Goal: Task Accomplishment & Management: Manage account settings

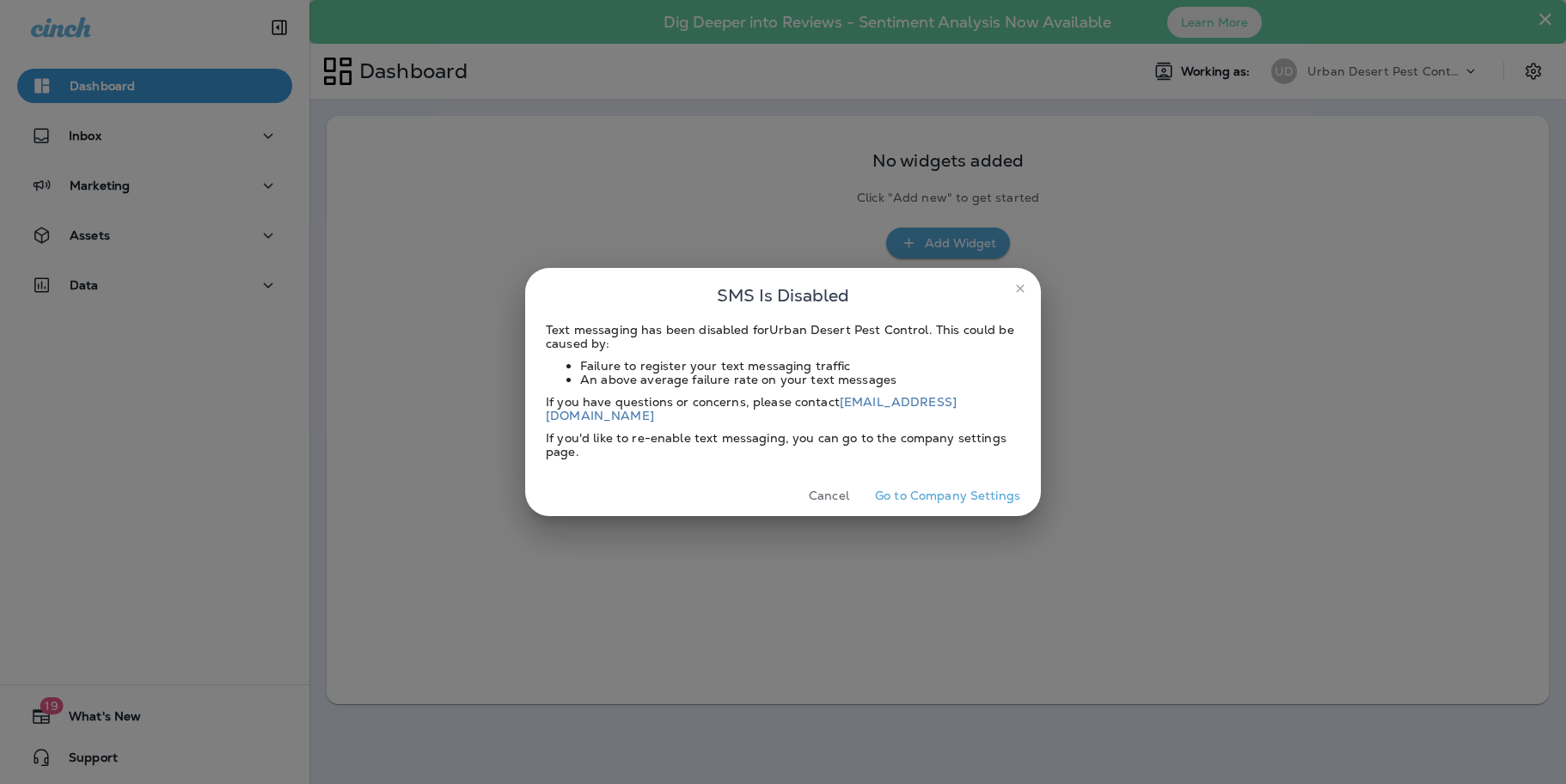
click at [1022, 292] on icon "close" at bounding box center [1020, 288] width 8 height 8
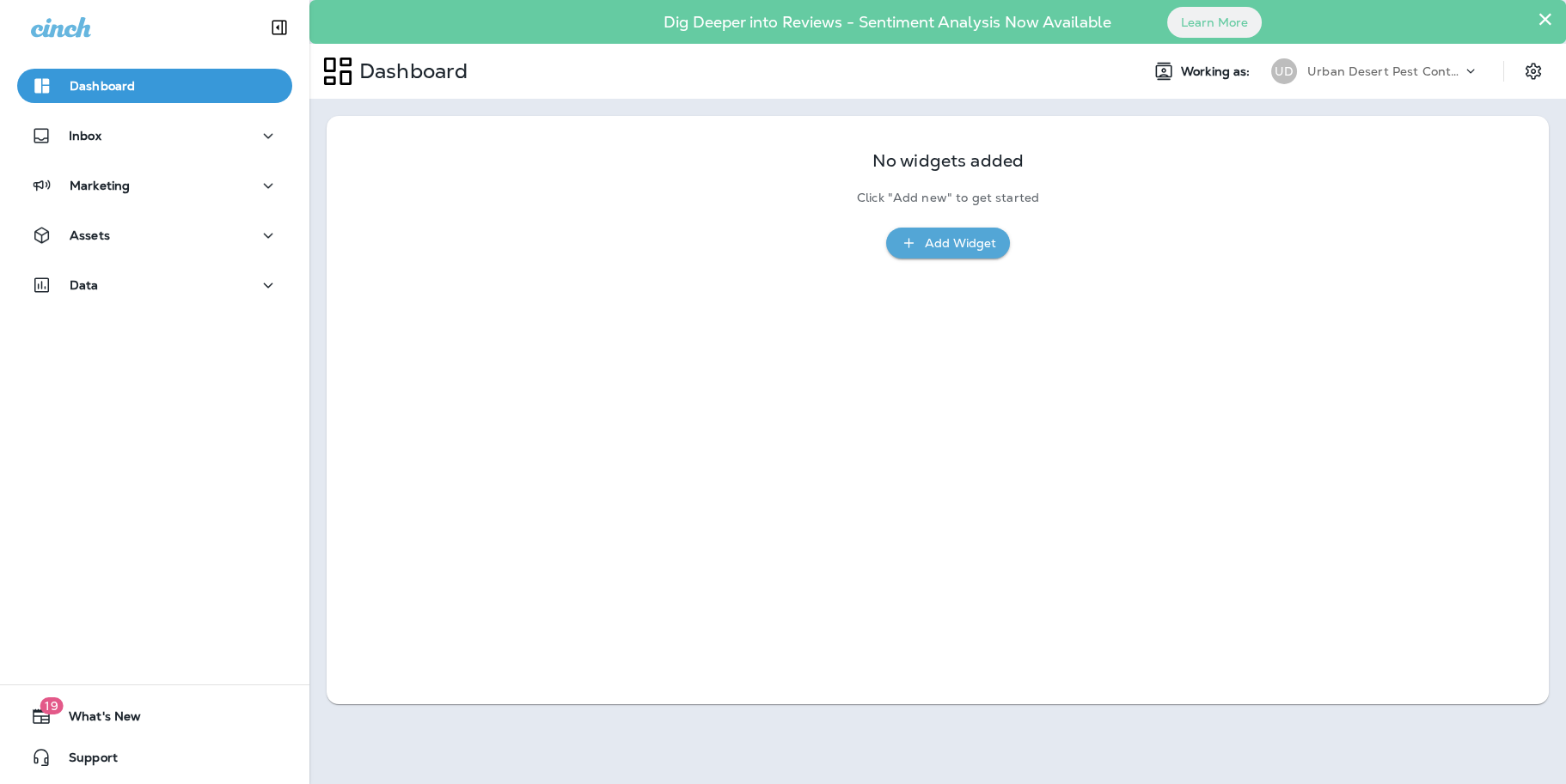
click at [102, 75] on div "Dashboard" at bounding box center [82, 85] width 104 height 21
click at [97, 79] on p "Dashboard" at bounding box center [102, 86] width 66 height 14
click at [40, 82] on icon "button" at bounding box center [42, 86] width 15 height 15
click at [258, 179] on icon "button" at bounding box center [268, 187] width 21 height 22
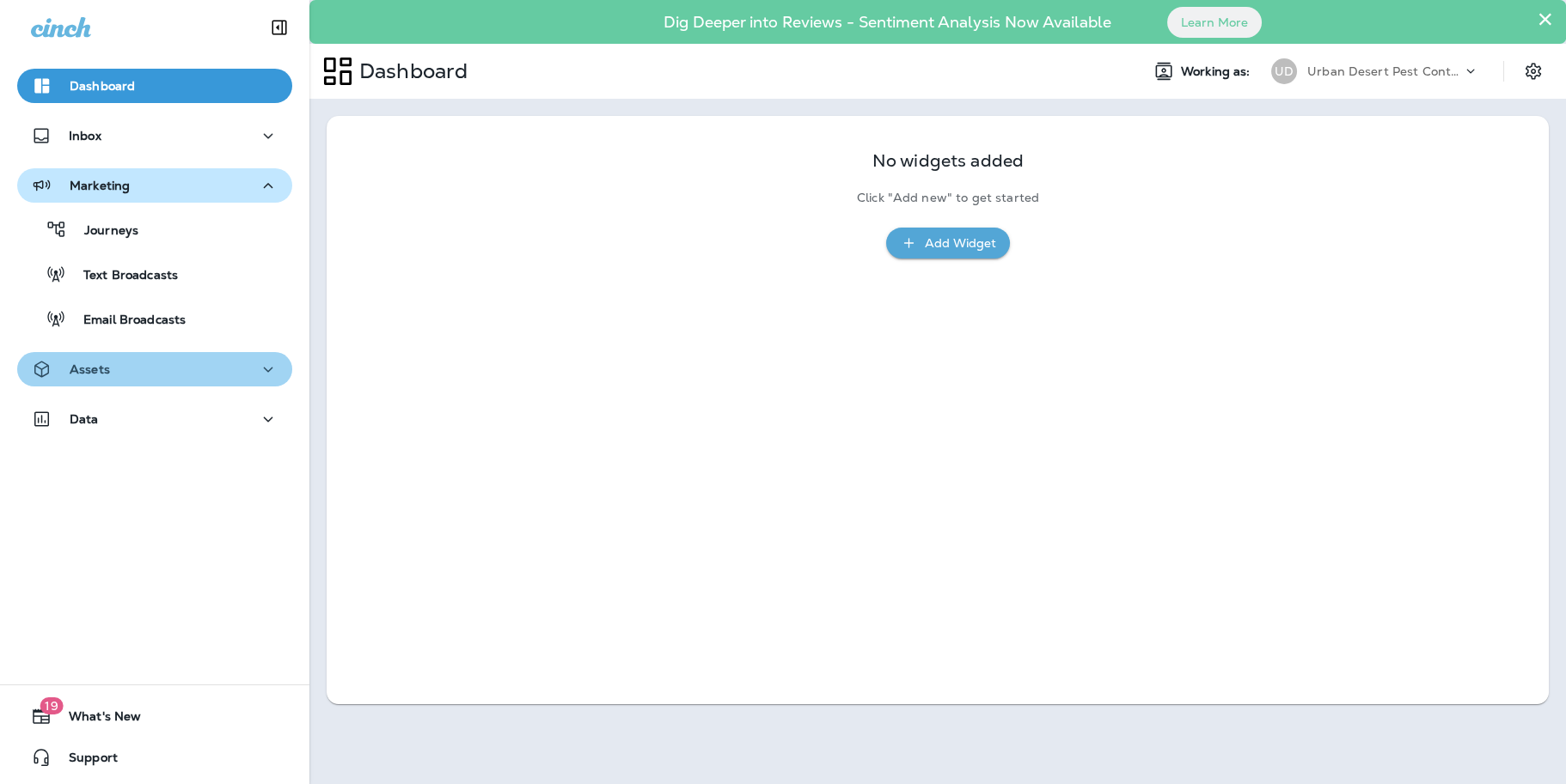
click at [264, 370] on icon "button" at bounding box center [268, 370] width 21 height 22
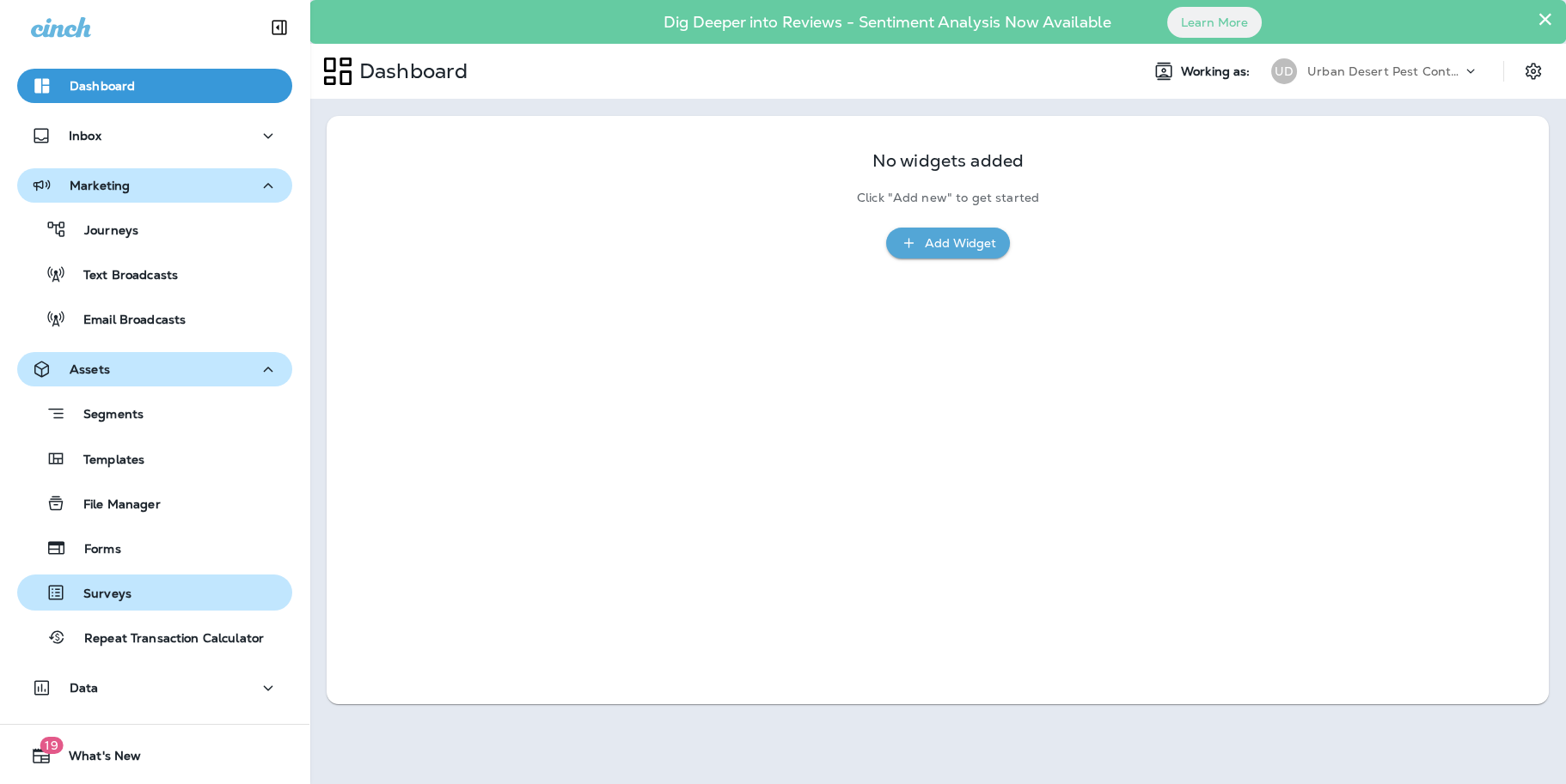
scroll to position [38, 0]
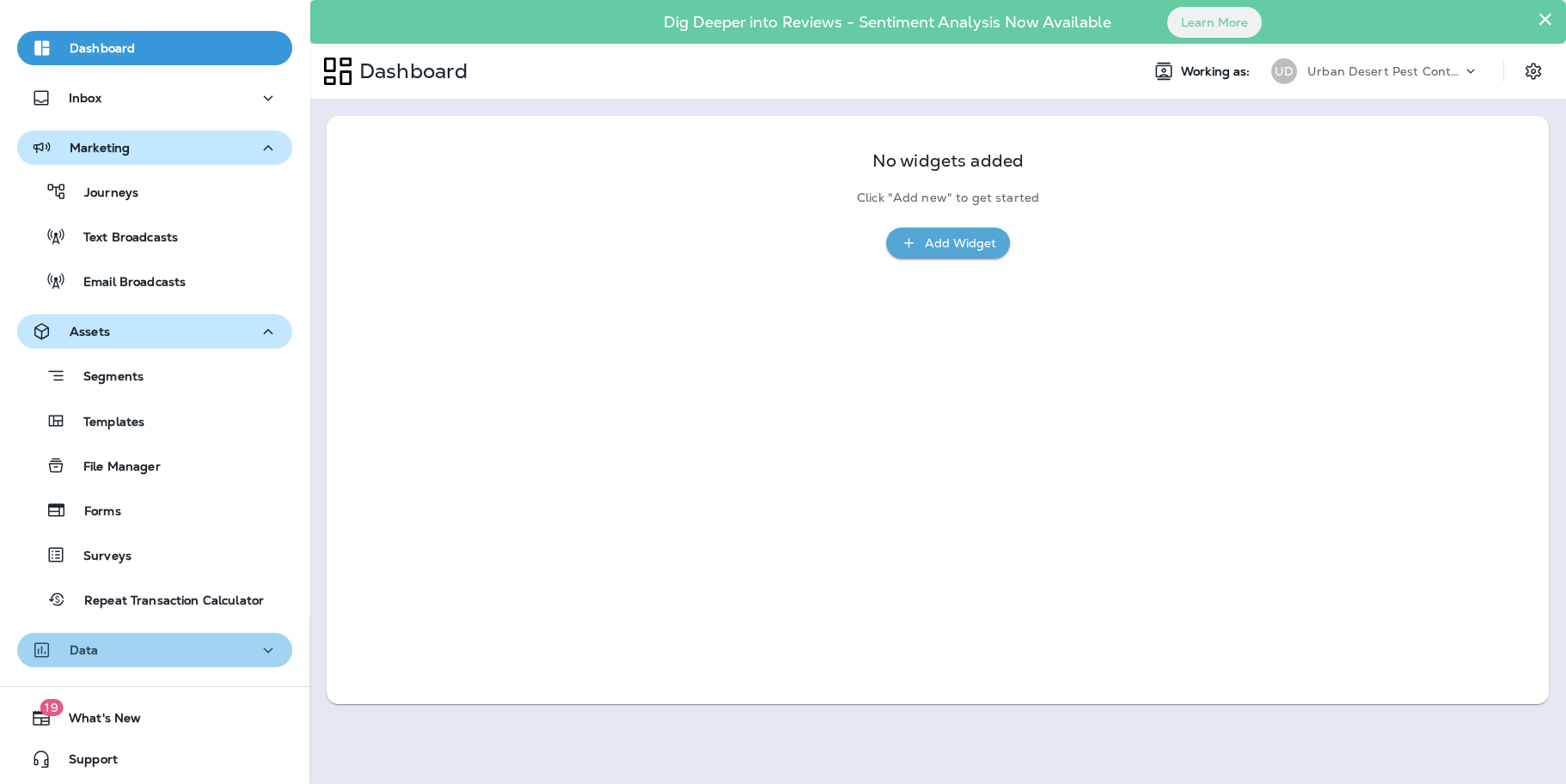
click at [261, 656] on icon "button" at bounding box center [268, 651] width 21 height 22
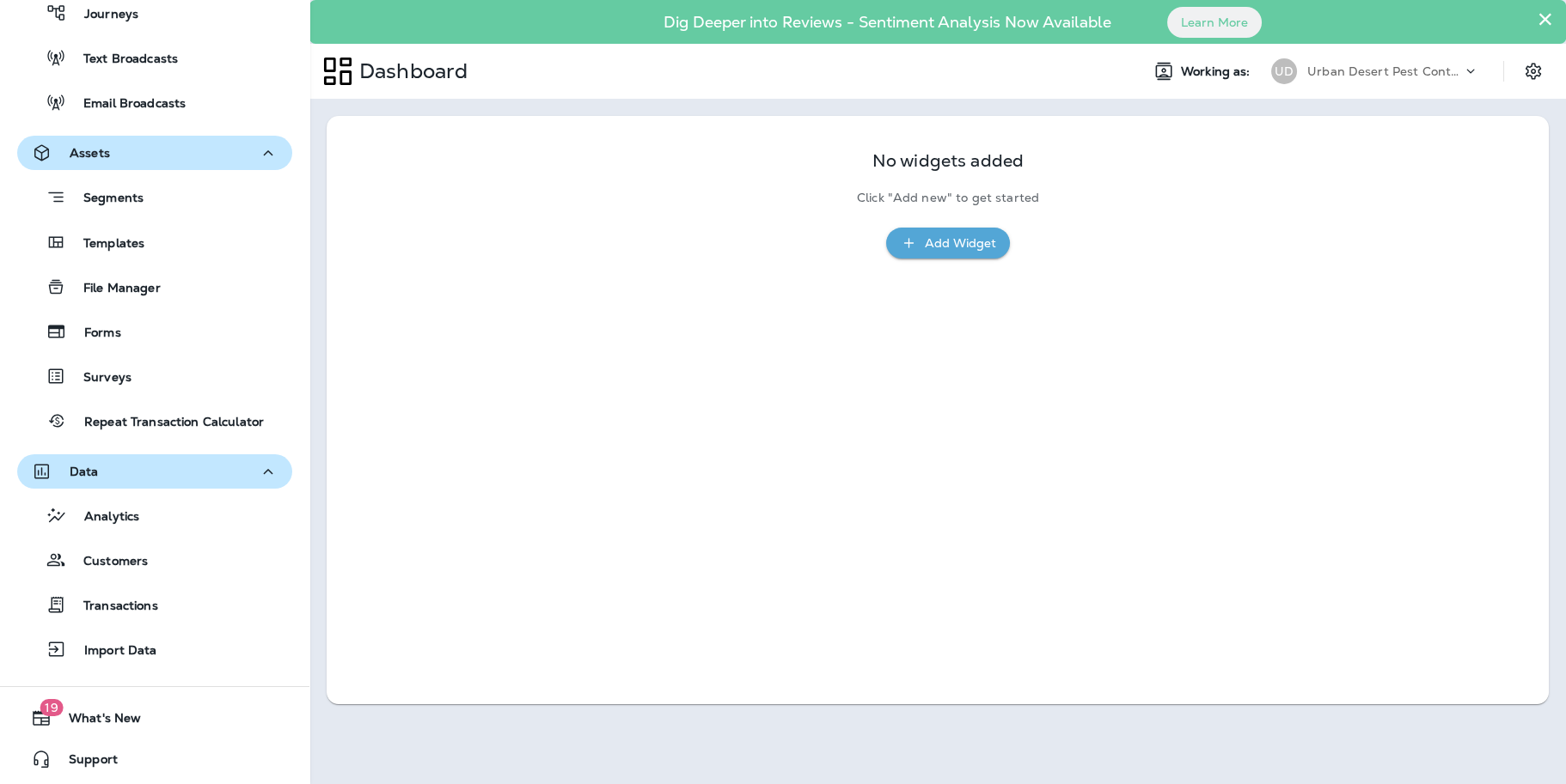
scroll to position [217, 0]
click at [126, 564] on p "Customers" at bounding box center [107, 561] width 81 height 16
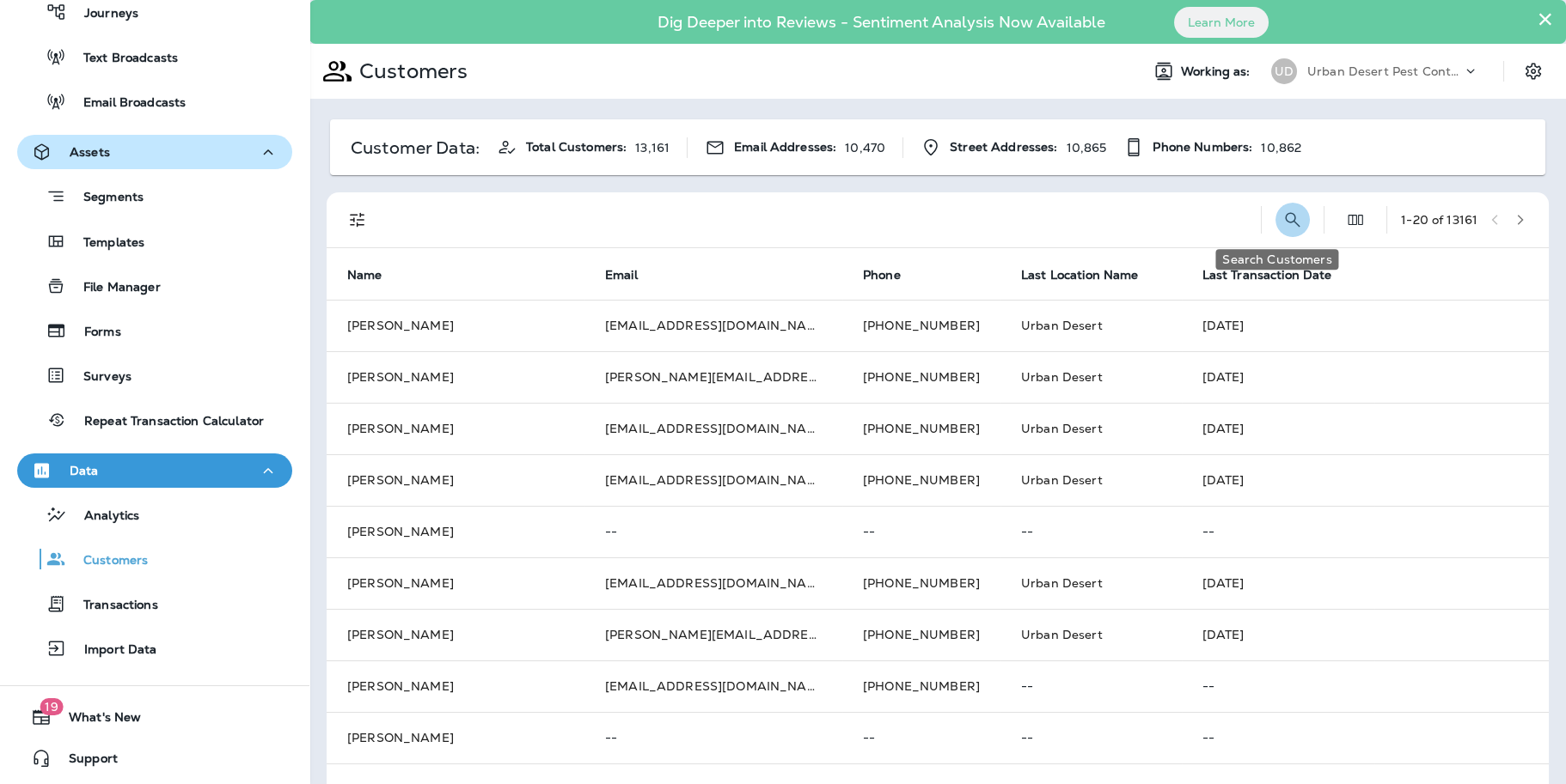
click at [1284, 212] on icon "Search Customers" at bounding box center [1292, 219] width 21 height 21
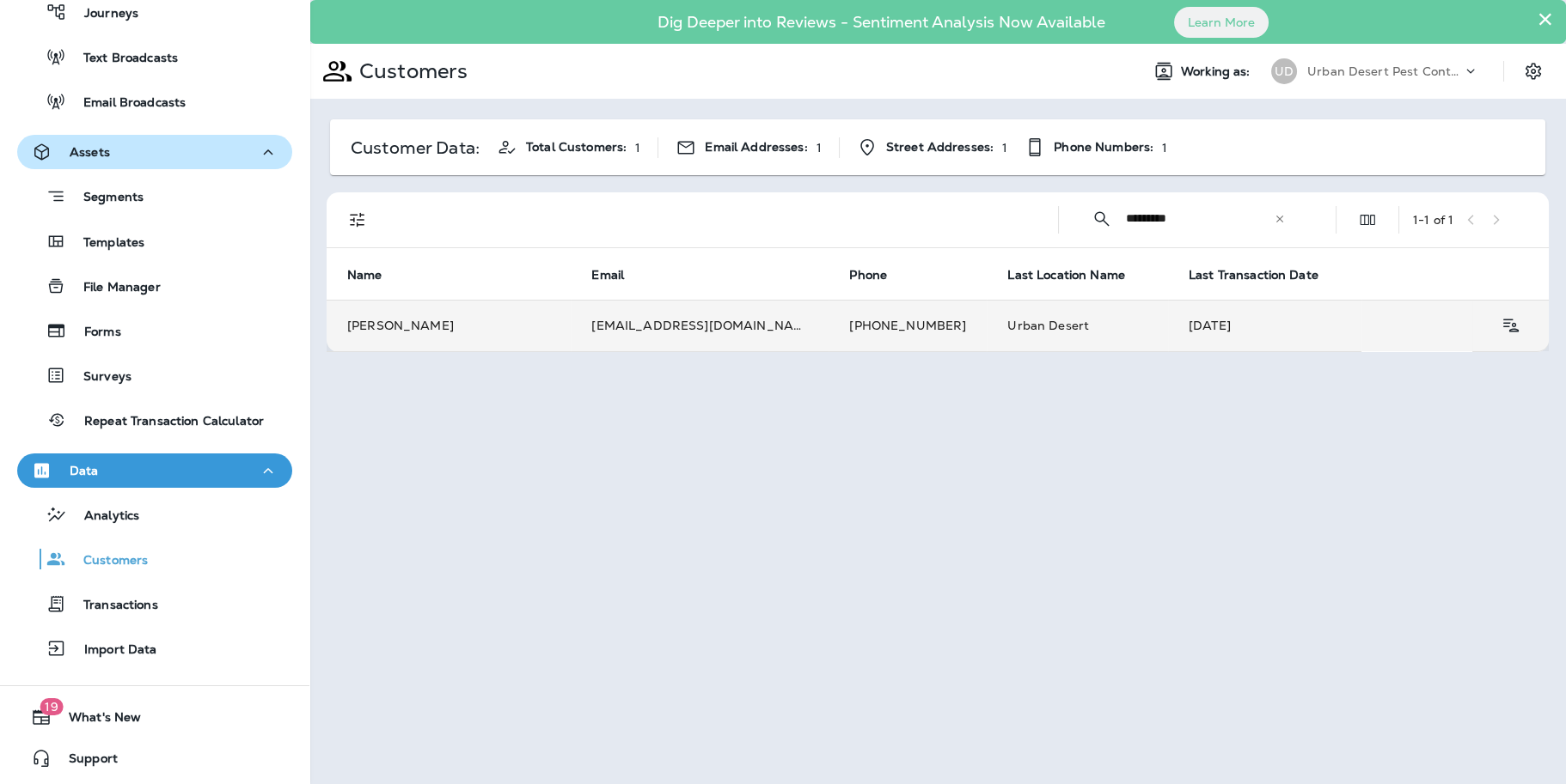
type input "*********"
click at [390, 318] on td "Barry Gleichman" at bounding box center [449, 326] width 244 height 52
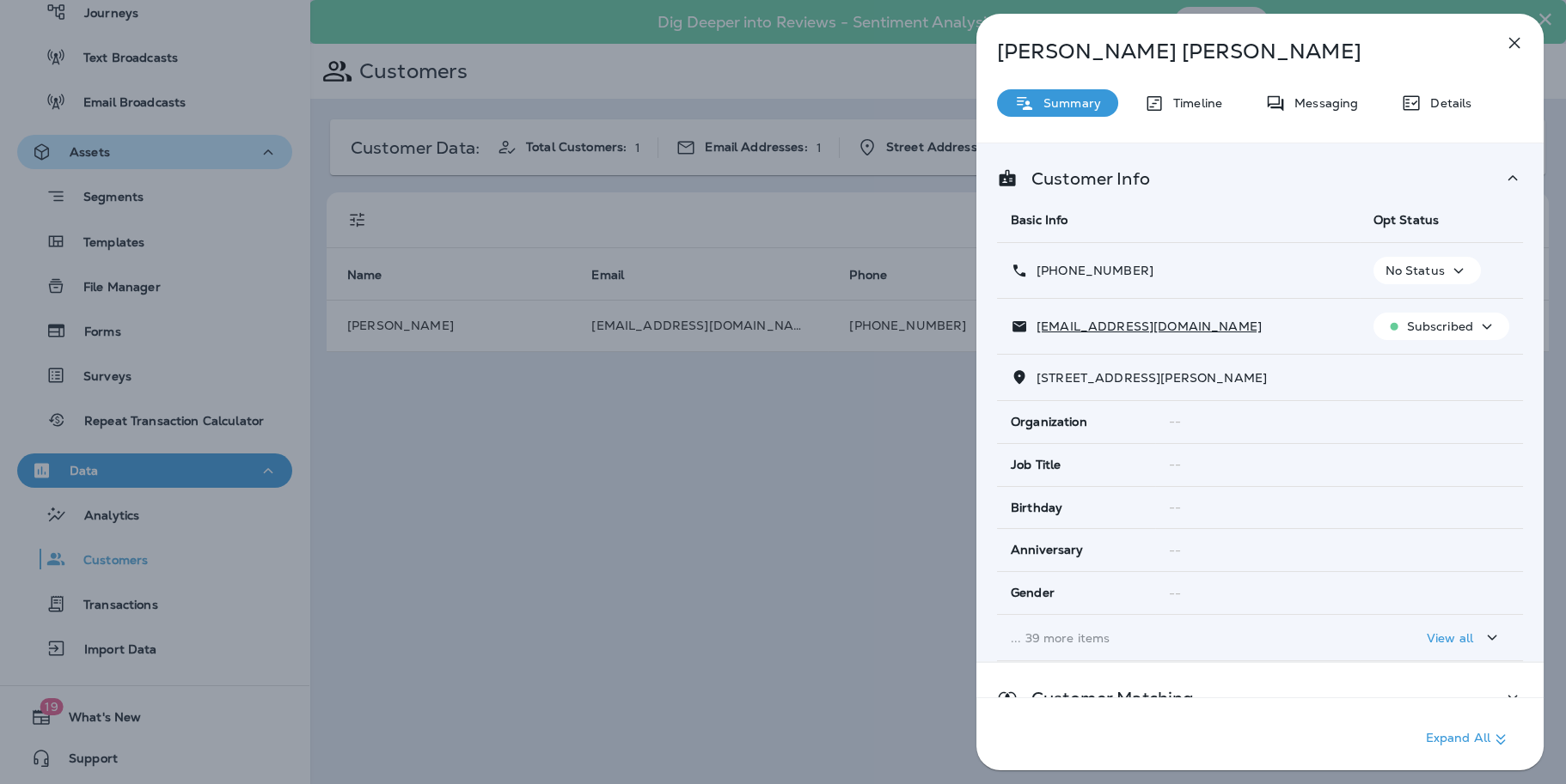
click at [1454, 271] on icon "button" at bounding box center [1459, 270] width 10 height 5
click at [1432, 315] on p "Opt out" at bounding box center [1412, 311] width 47 height 14
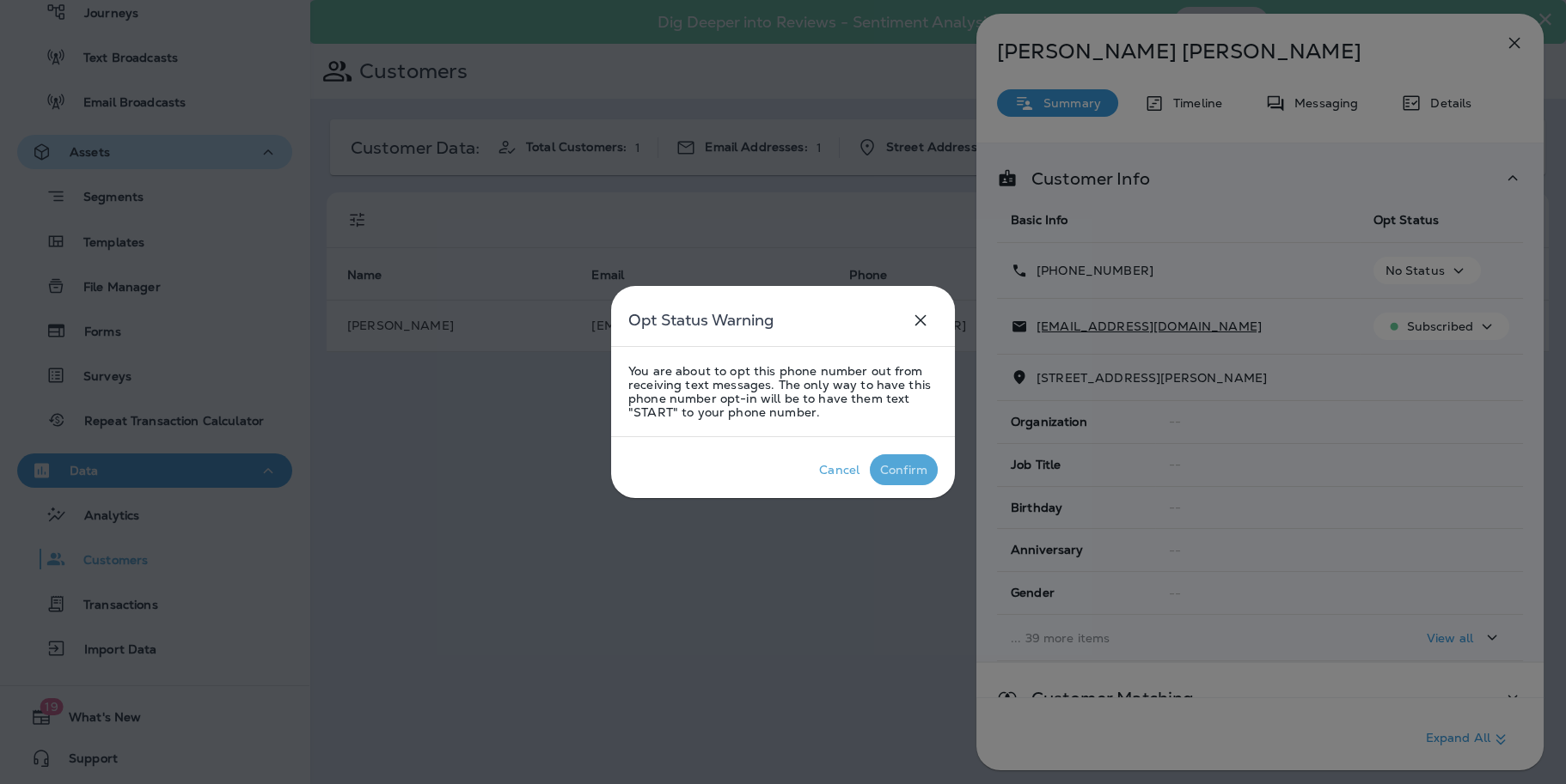
click at [890, 476] on p "Confirm" at bounding box center [904, 469] width 55 height 21
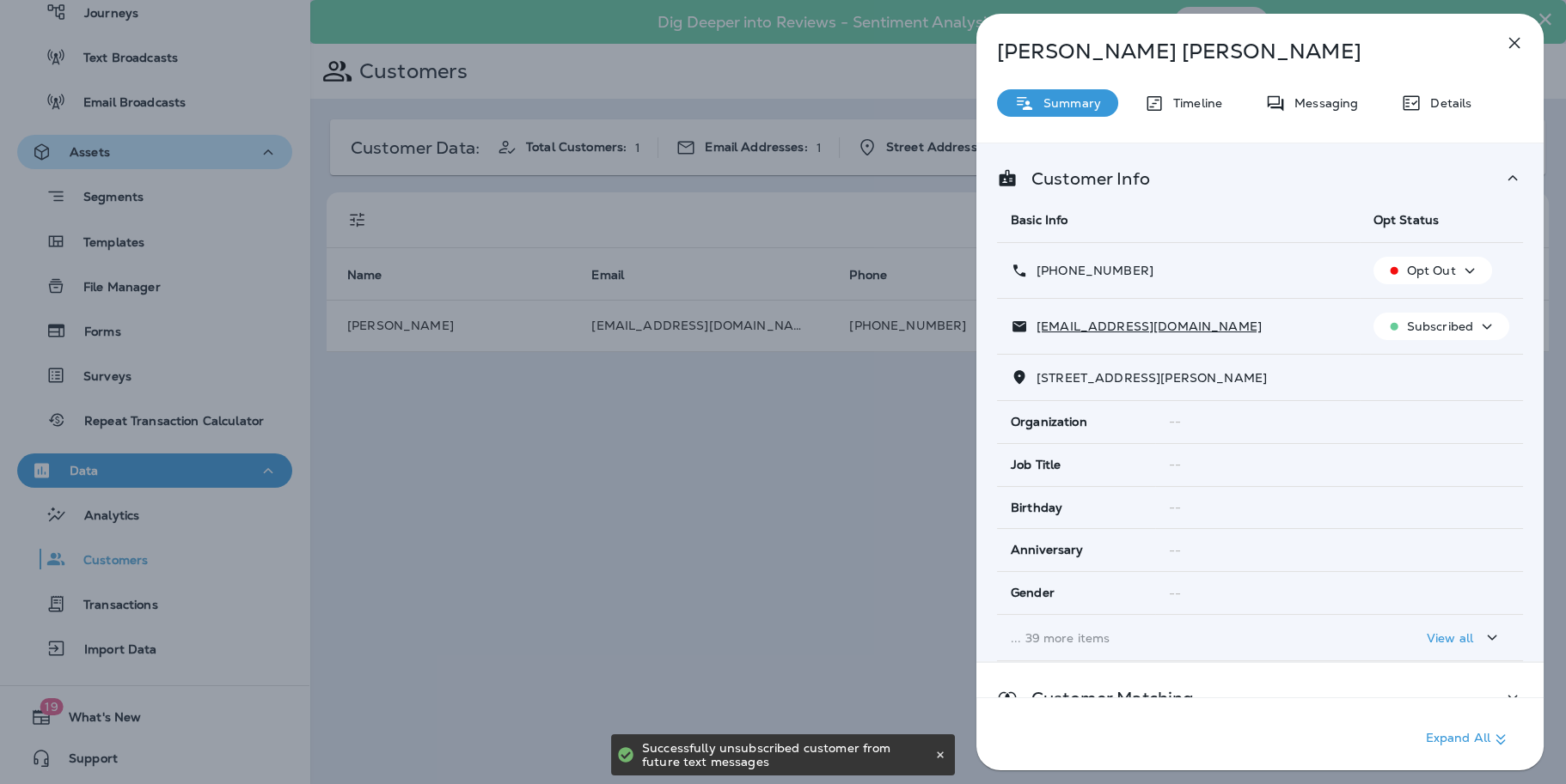
click at [1485, 323] on icon "button" at bounding box center [1487, 327] width 21 height 22
click at [1451, 367] on p "Unsubscribe" at bounding box center [1441, 367] width 74 height 14
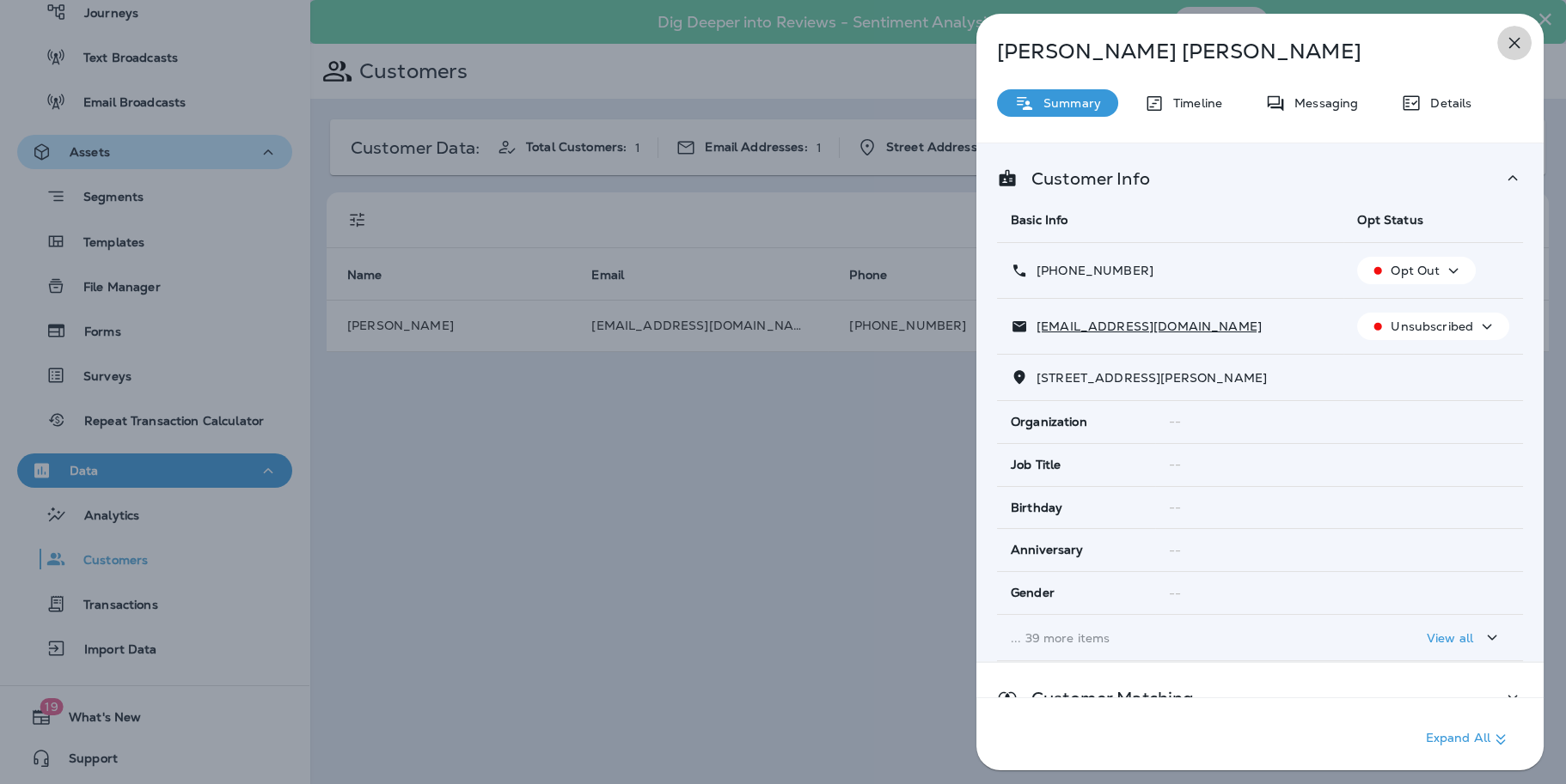
click at [1510, 38] on icon "button" at bounding box center [1513, 43] width 21 height 21
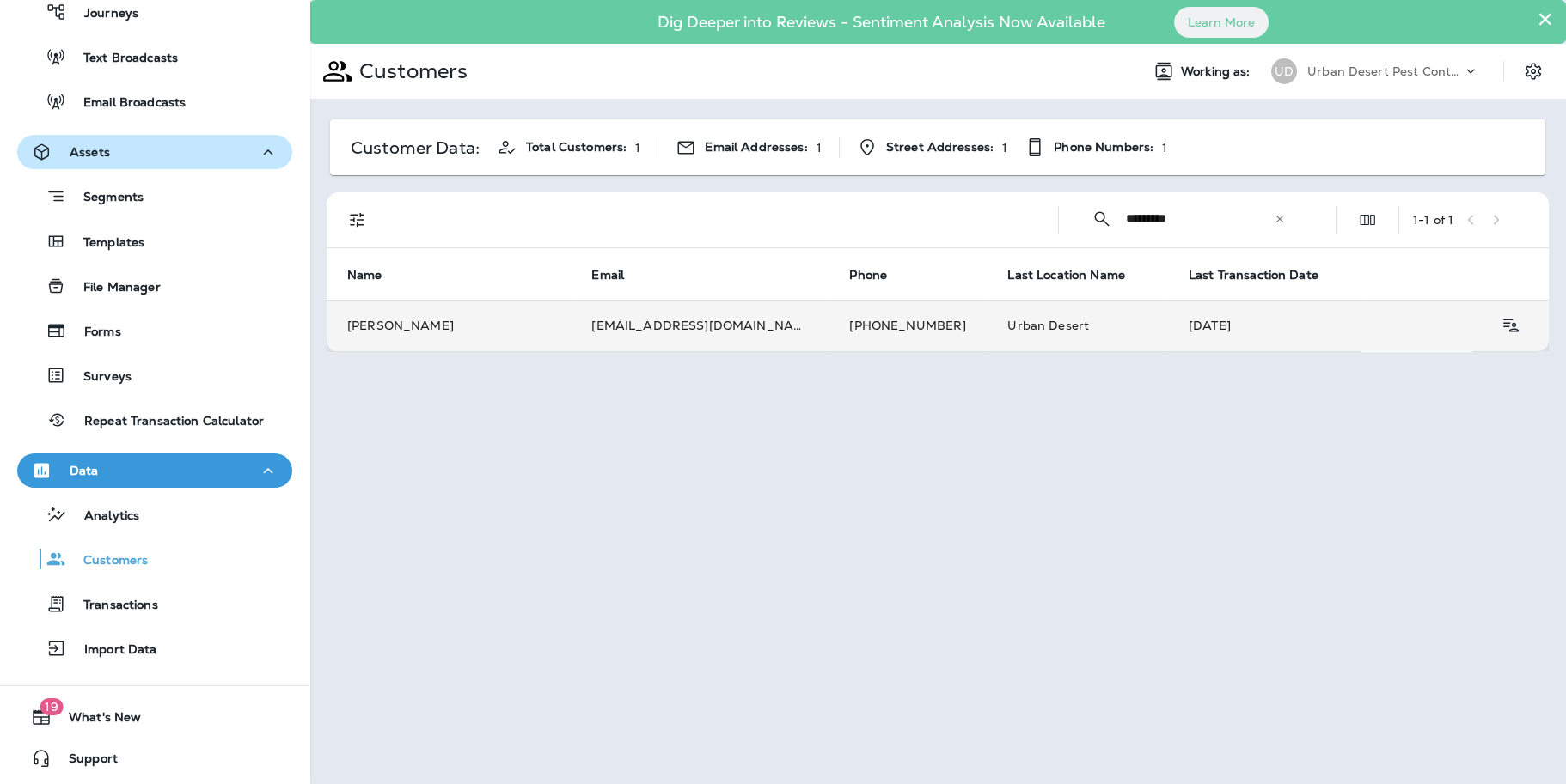
click at [355, 328] on td "Barry Gleichman" at bounding box center [449, 326] width 244 height 52
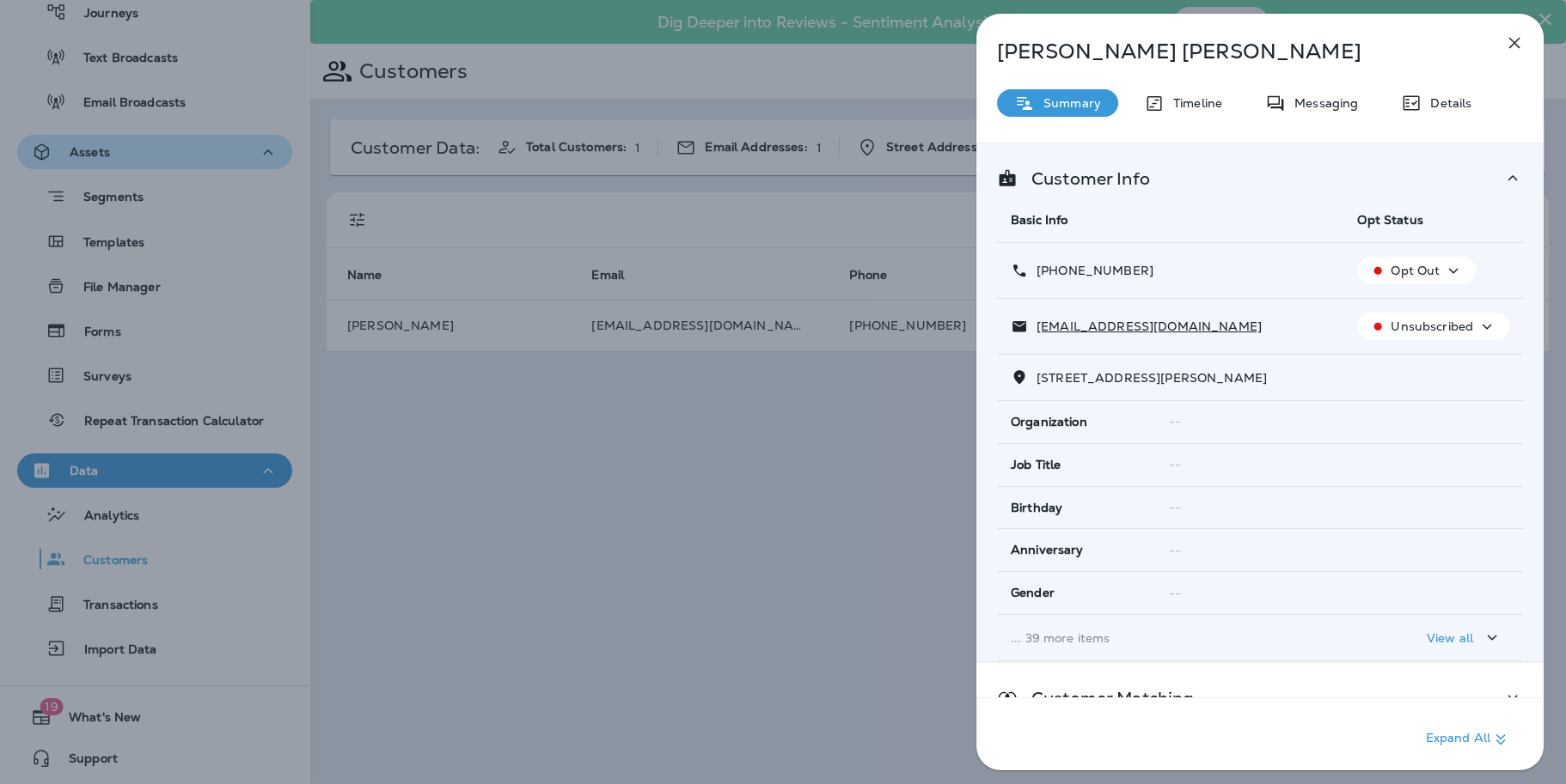
click at [1509, 42] on icon "button" at bounding box center [1513, 43] width 21 height 21
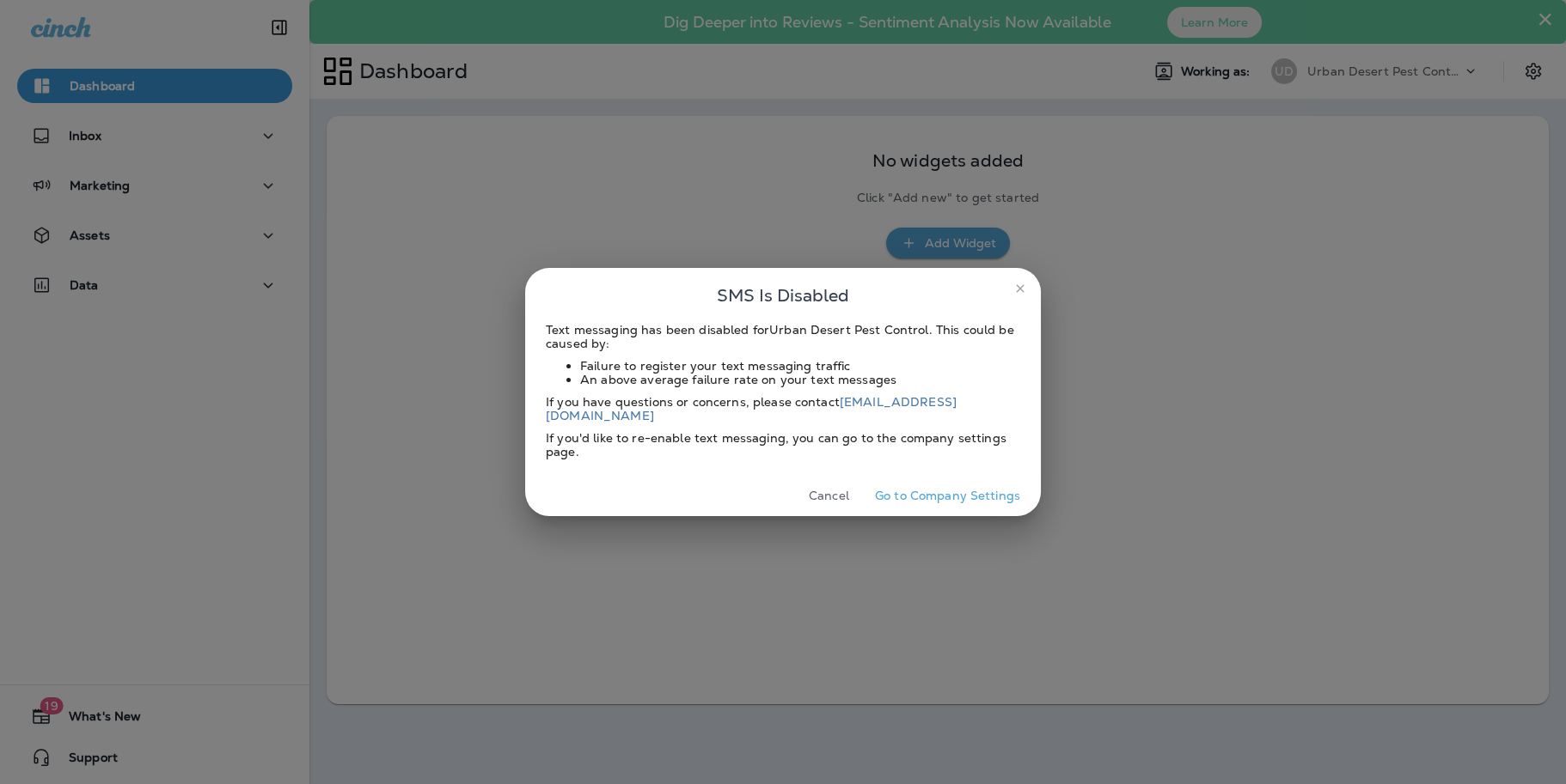
click at [1031, 295] on button "close" at bounding box center [1020, 289] width 28 height 28
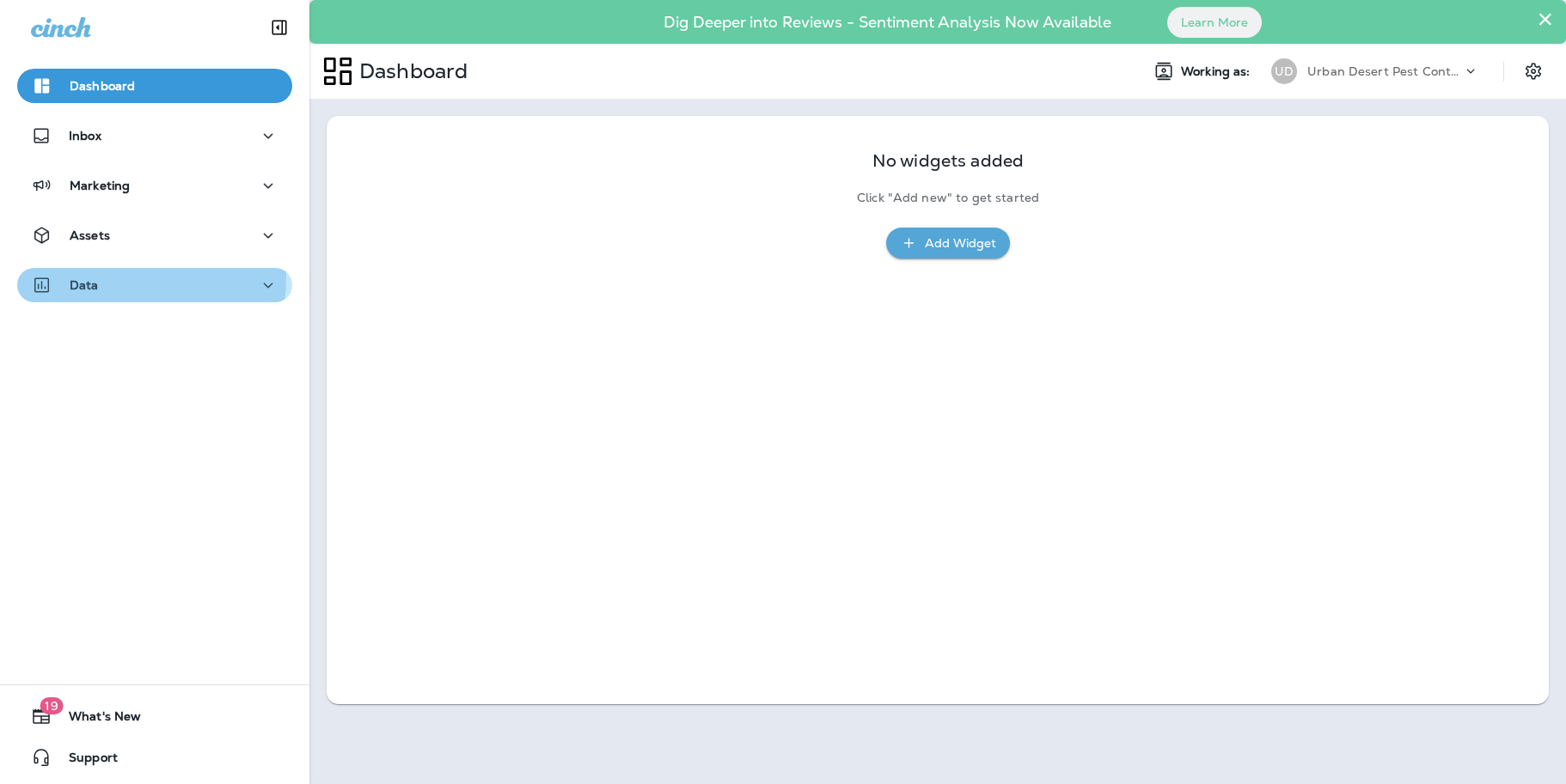
click at [94, 278] on p "Data" at bounding box center [83, 285] width 29 height 14
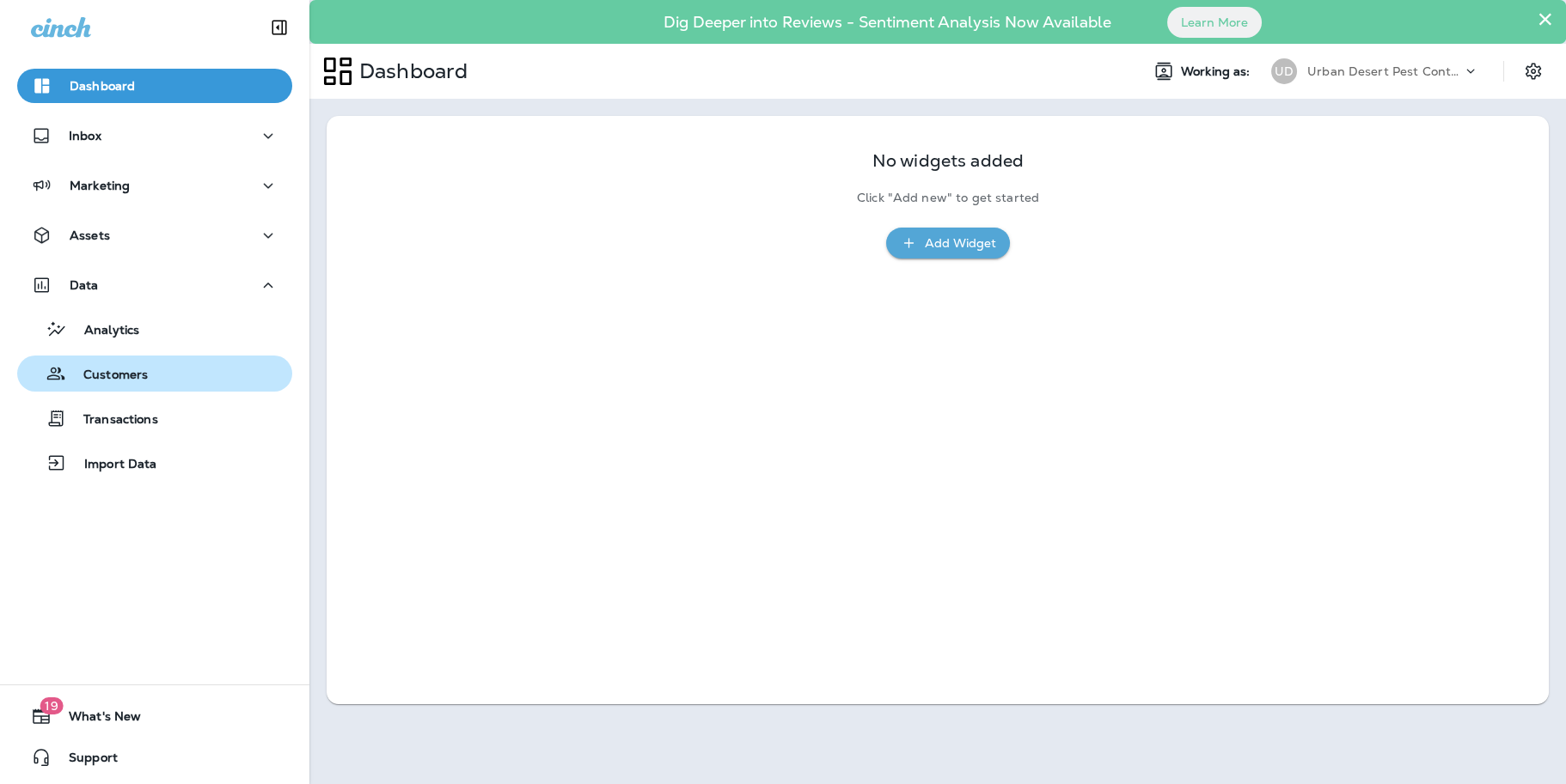
click at [105, 379] on p "Customers" at bounding box center [107, 375] width 81 height 16
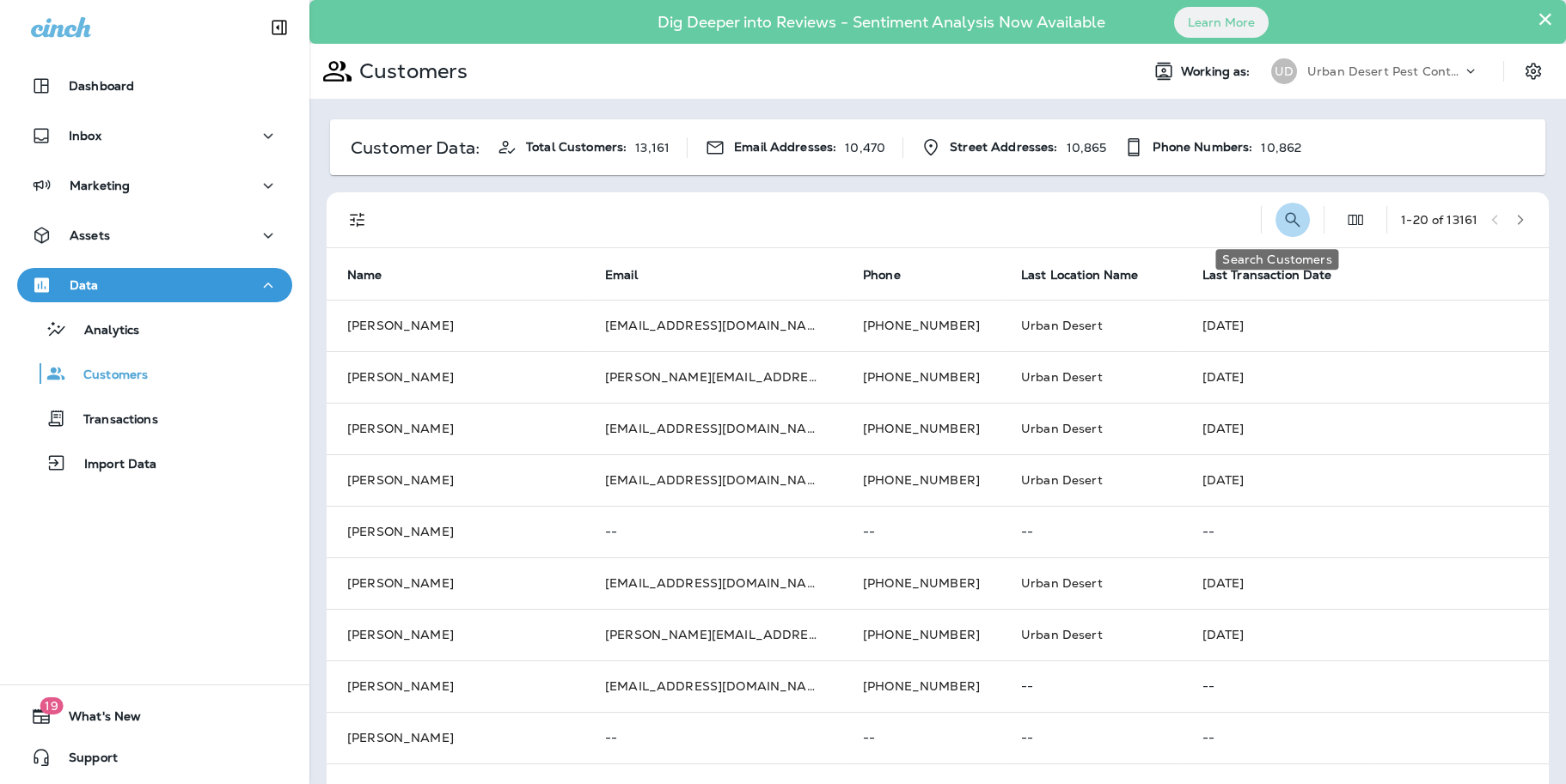
click at [1285, 220] on icon "Search Customers" at bounding box center [1292, 219] width 21 height 21
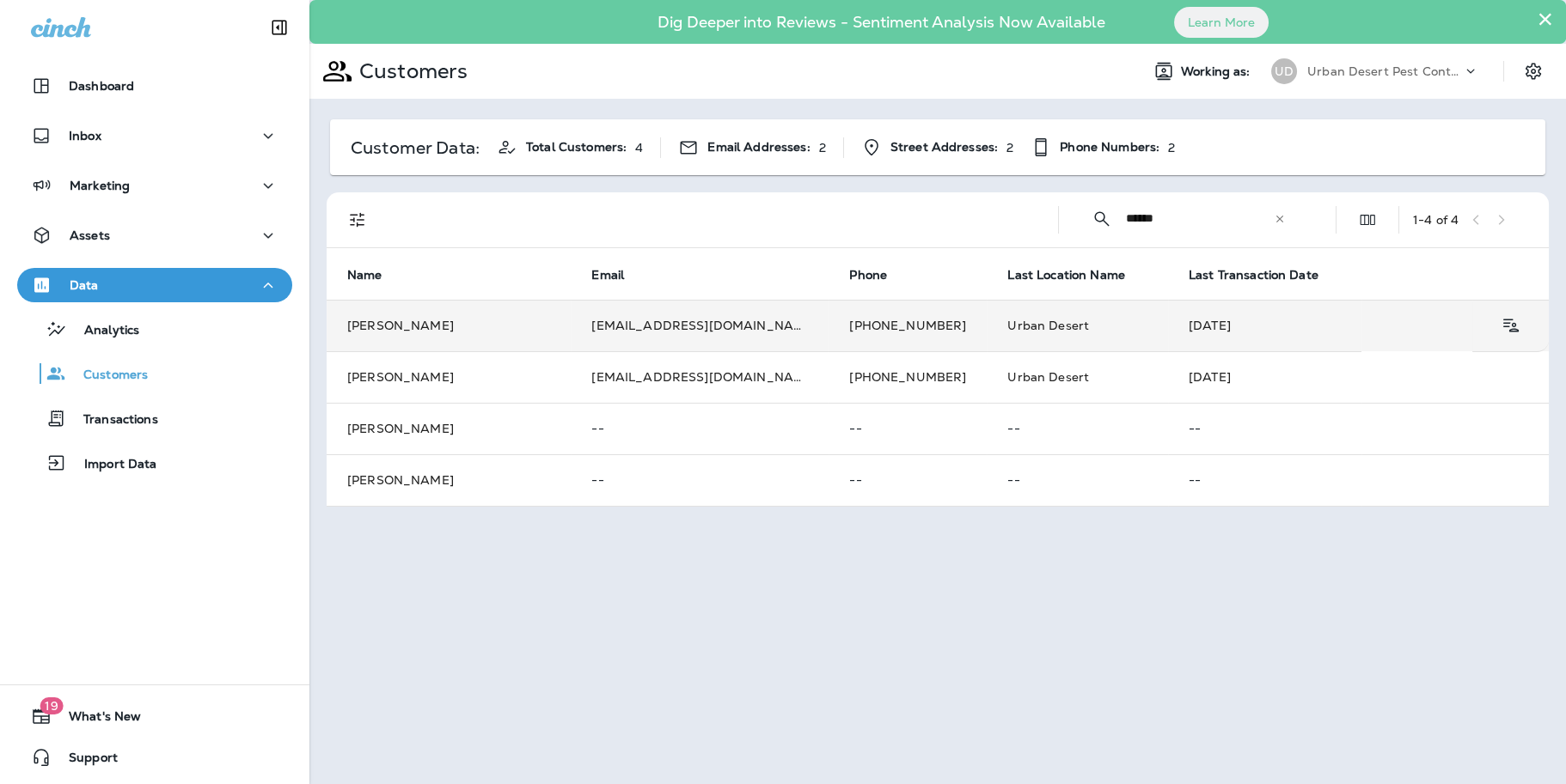
type input "******"
click at [619, 323] on td "[EMAIL_ADDRESS][DOMAIN_NAME]" at bounding box center [700, 326] width 258 height 52
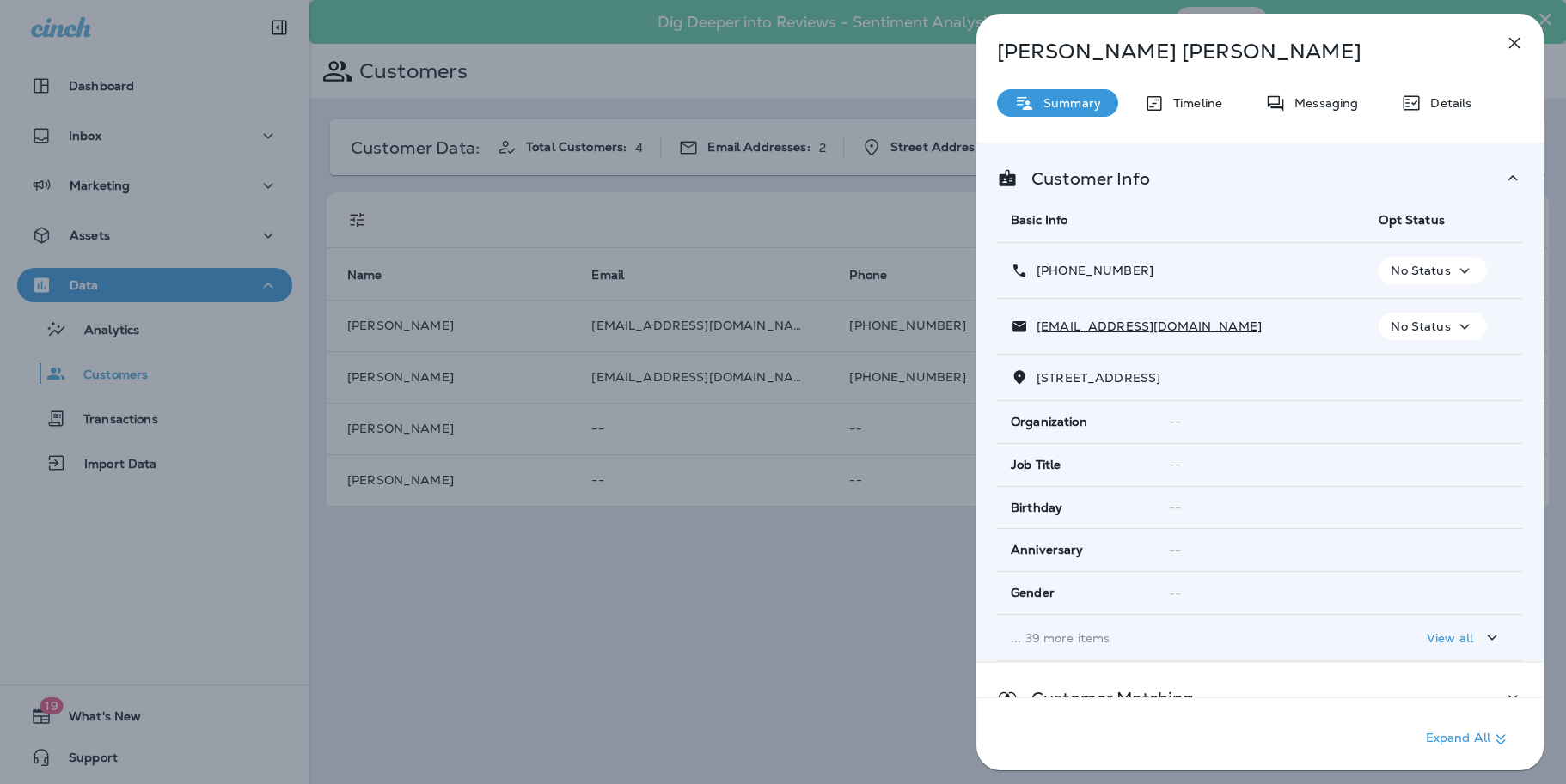
click at [1454, 329] on icon "button" at bounding box center [1464, 327] width 21 height 22
click at [1444, 363] on p "Unsubscribe" at bounding box center [1435, 367] width 74 height 14
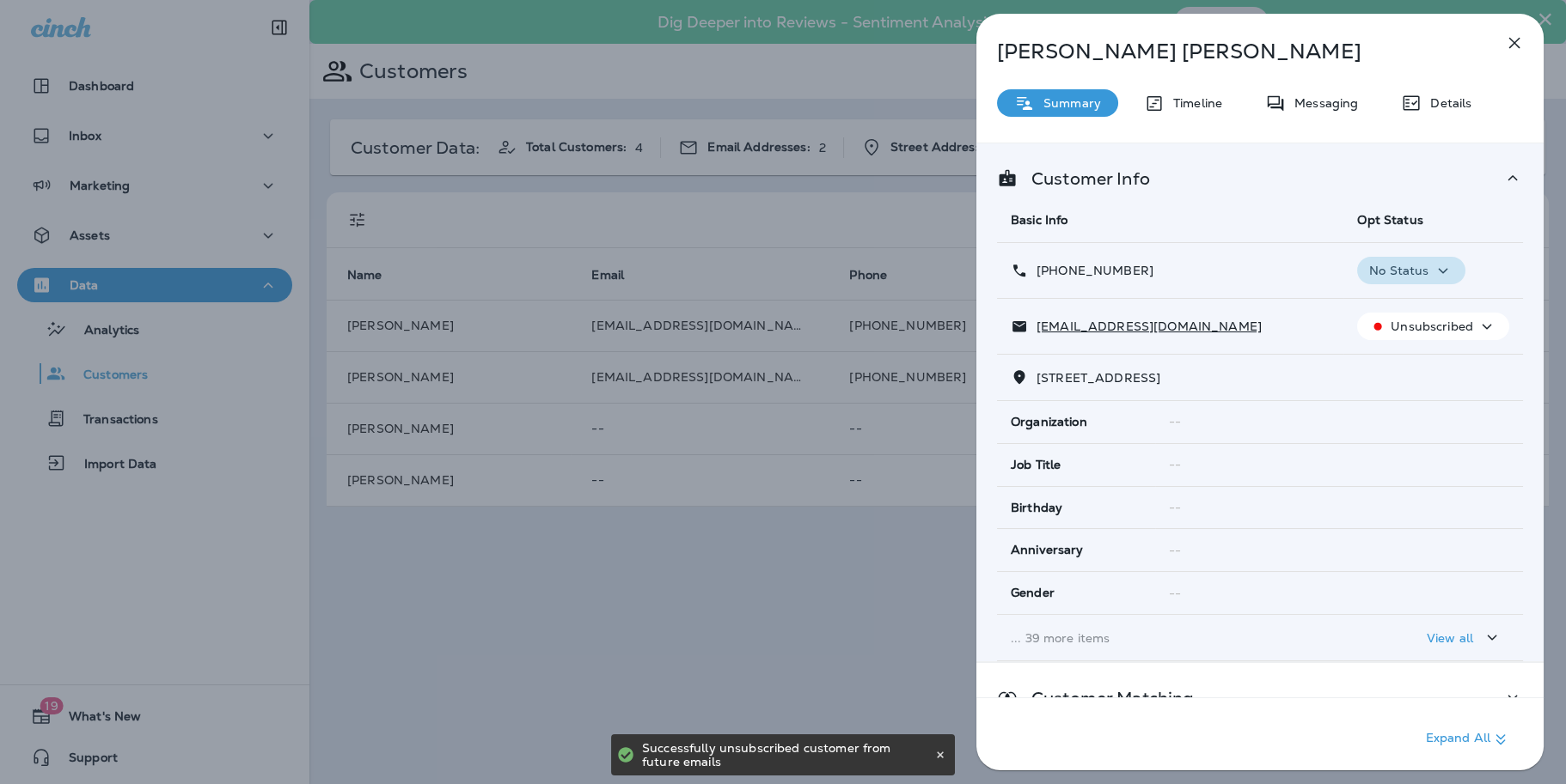
click at [1433, 270] on icon "button" at bounding box center [1443, 271] width 21 height 22
click at [1409, 316] on p "Opt out" at bounding box center [1398, 311] width 47 height 14
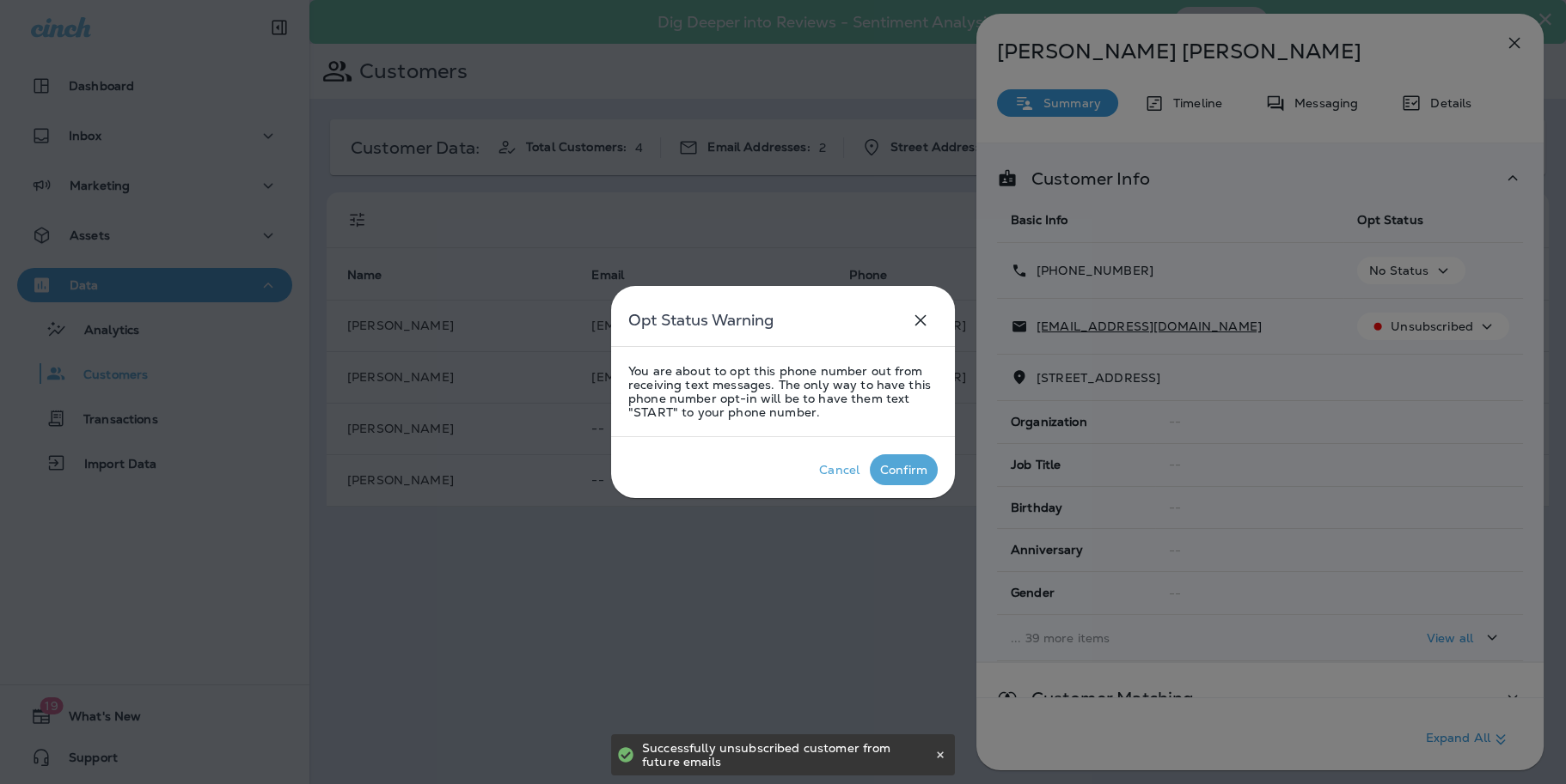
click at [898, 469] on div "Confirm" at bounding box center [904, 469] width 48 height 14
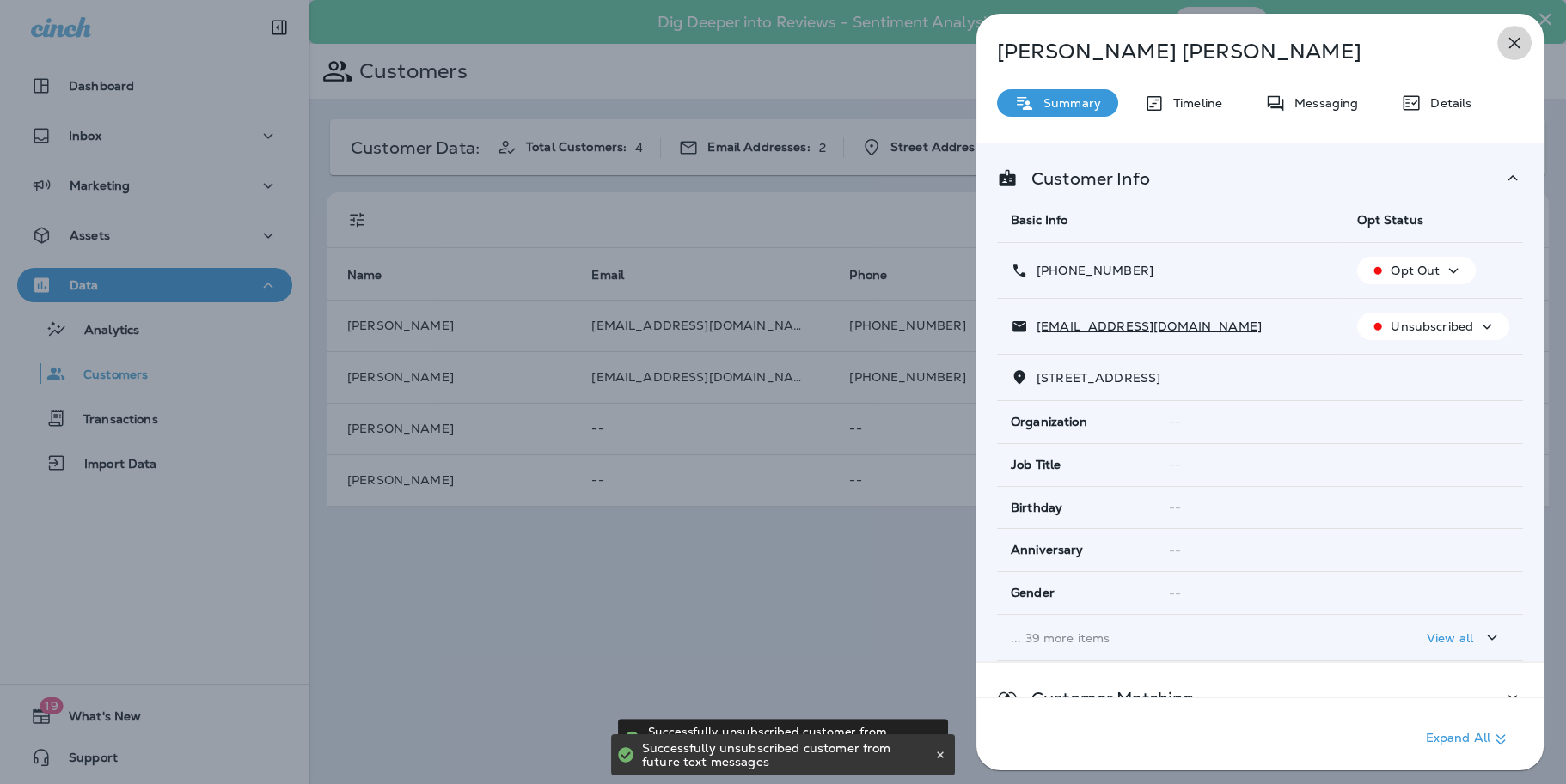
click at [1513, 42] on icon "button" at bounding box center [1514, 43] width 11 height 11
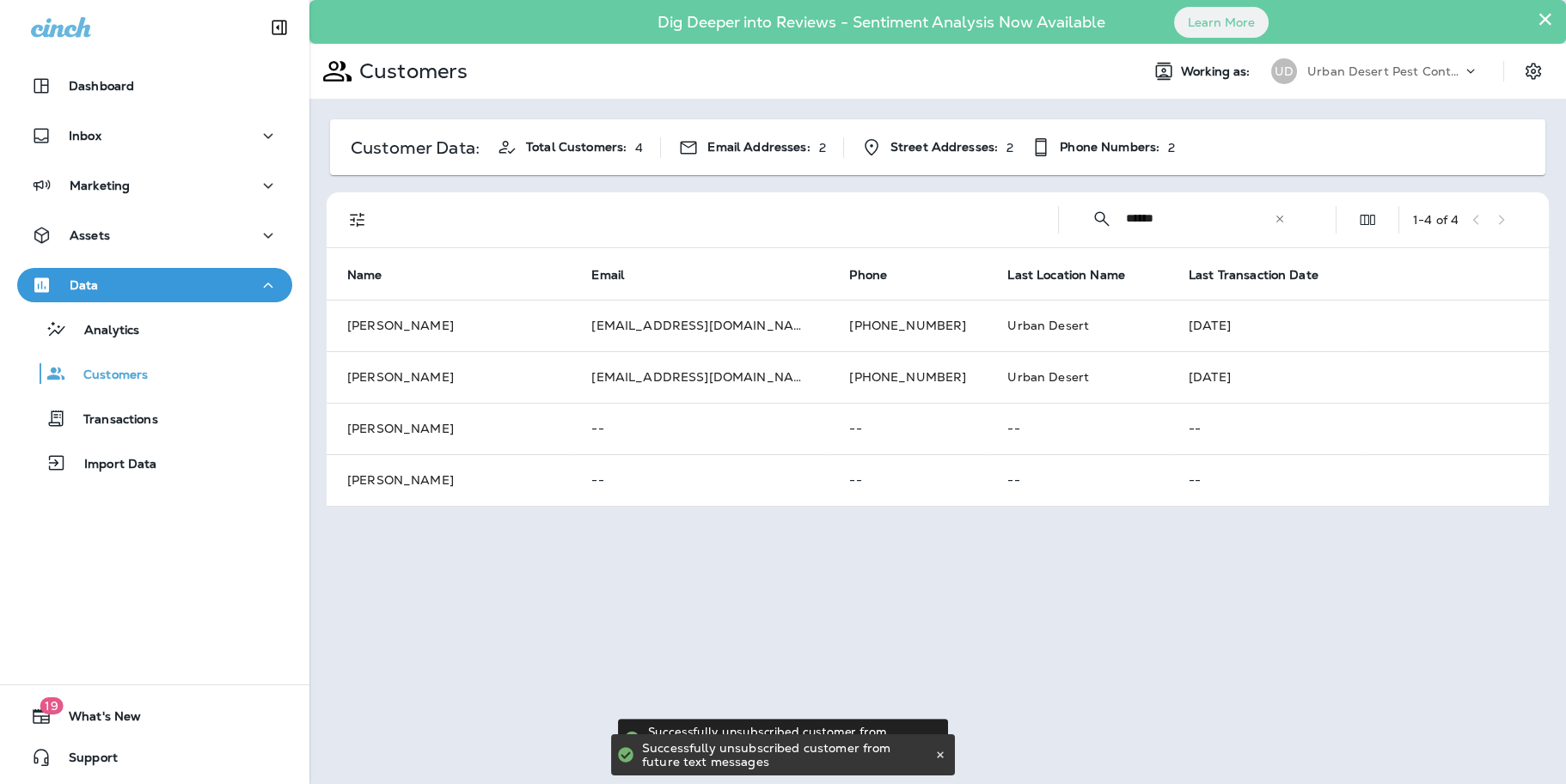
click at [1274, 220] on icon at bounding box center [1280, 219] width 12 height 12
click at [1190, 228] on input "text" at bounding box center [1215, 218] width 179 height 46
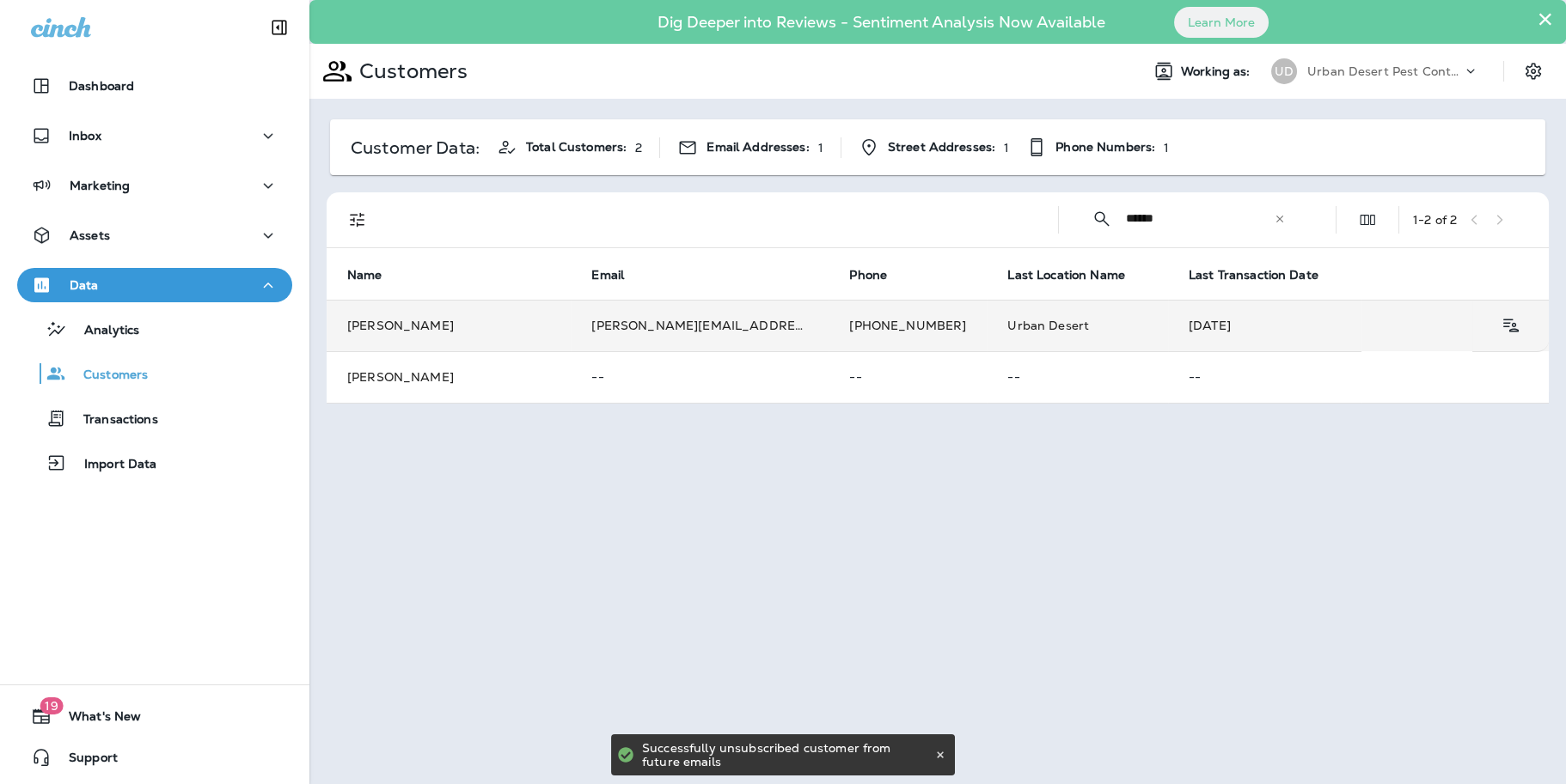
click at [649, 329] on td "[PERSON_NAME][EMAIL_ADDRESS][DOMAIN_NAME]" at bounding box center [700, 326] width 258 height 52
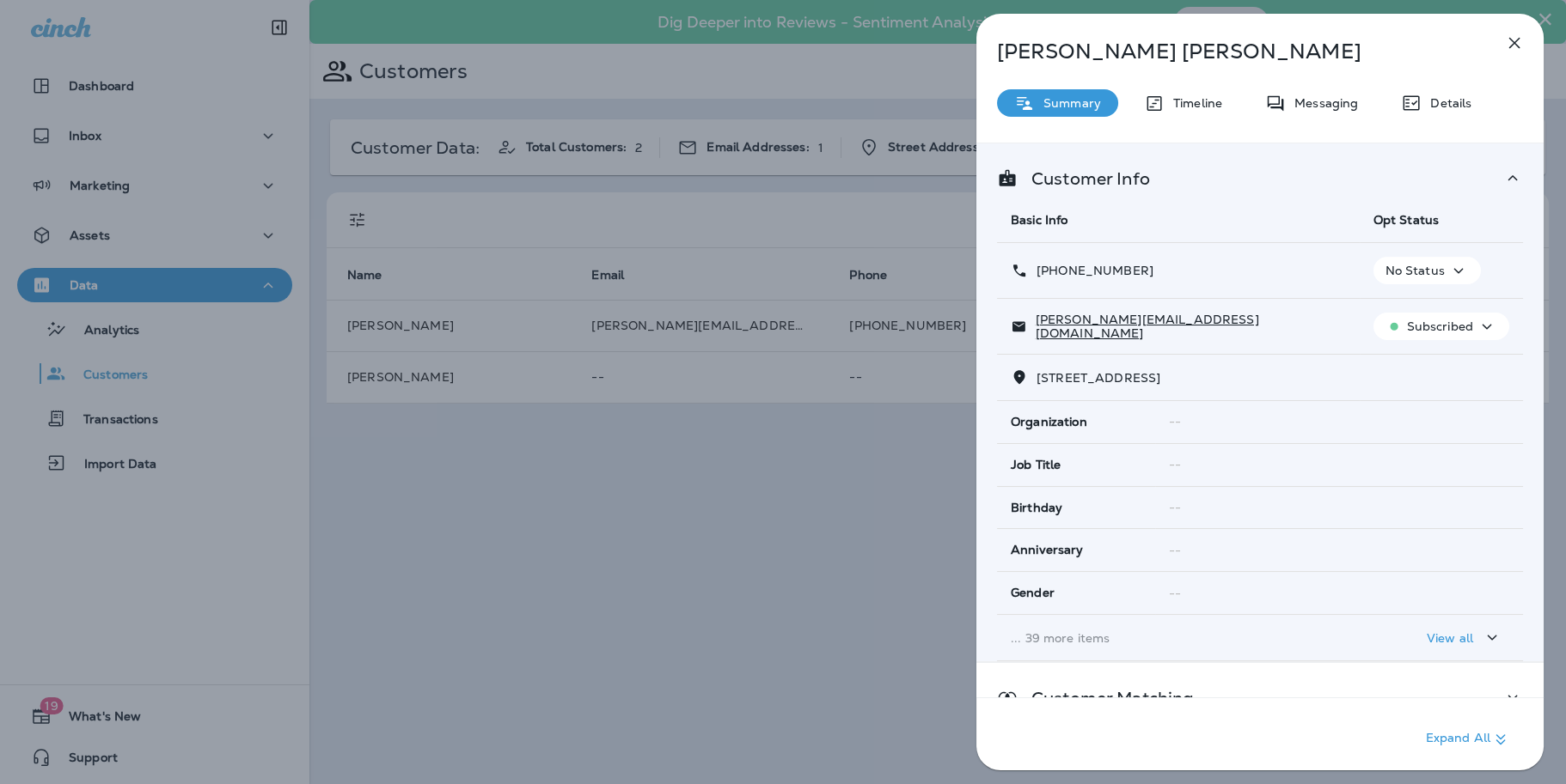
click at [1513, 48] on icon "button" at bounding box center [1513, 43] width 21 height 21
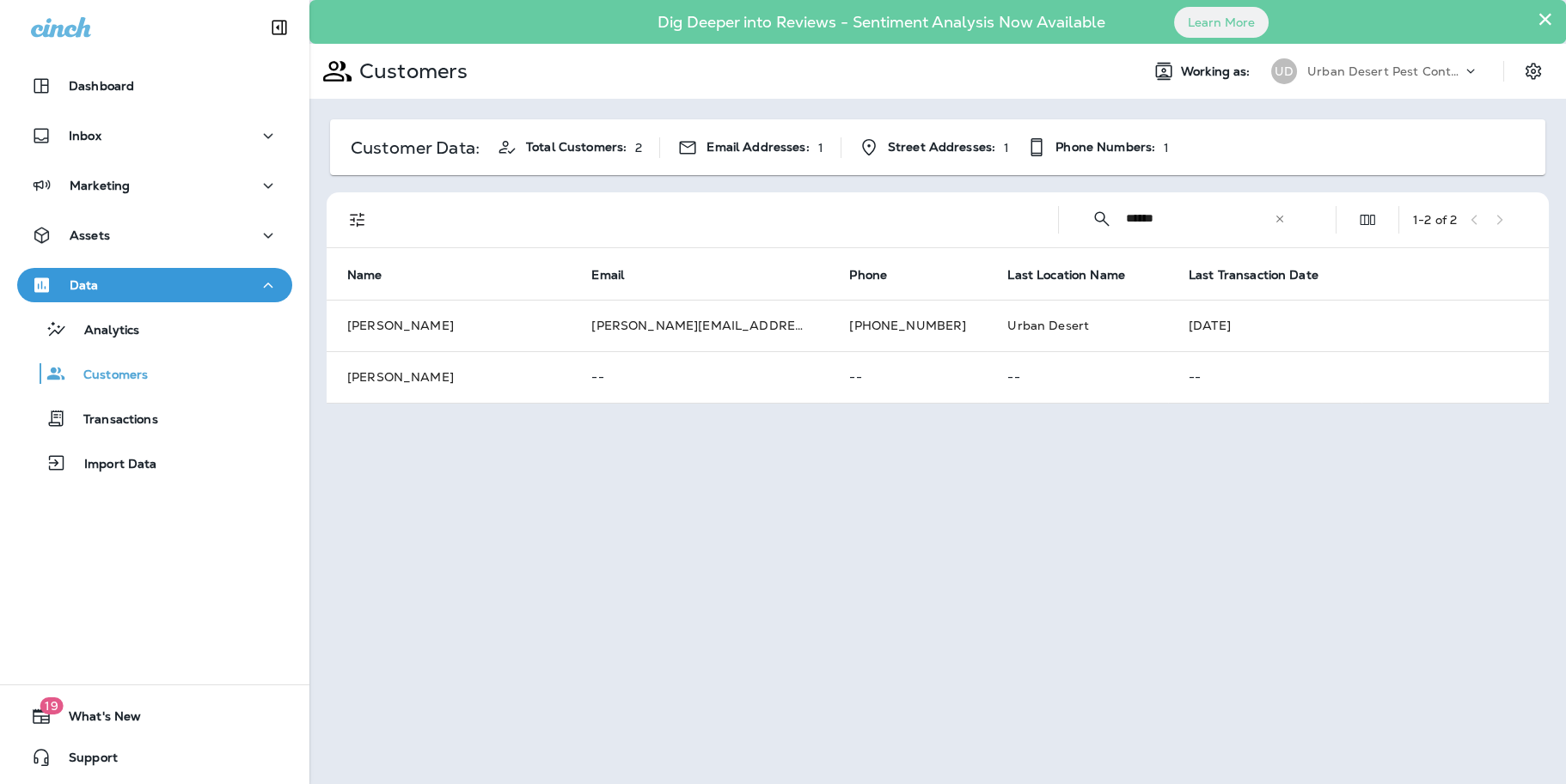
drag, startPoint x: 1178, startPoint y: 218, endPoint x: 1038, endPoint y: 221, distance: 140.0
click at [1038, 221] on div "​ ****** ​ ​ 1 - 2 of 2" at bounding box center [941, 219] width 1202 height 55
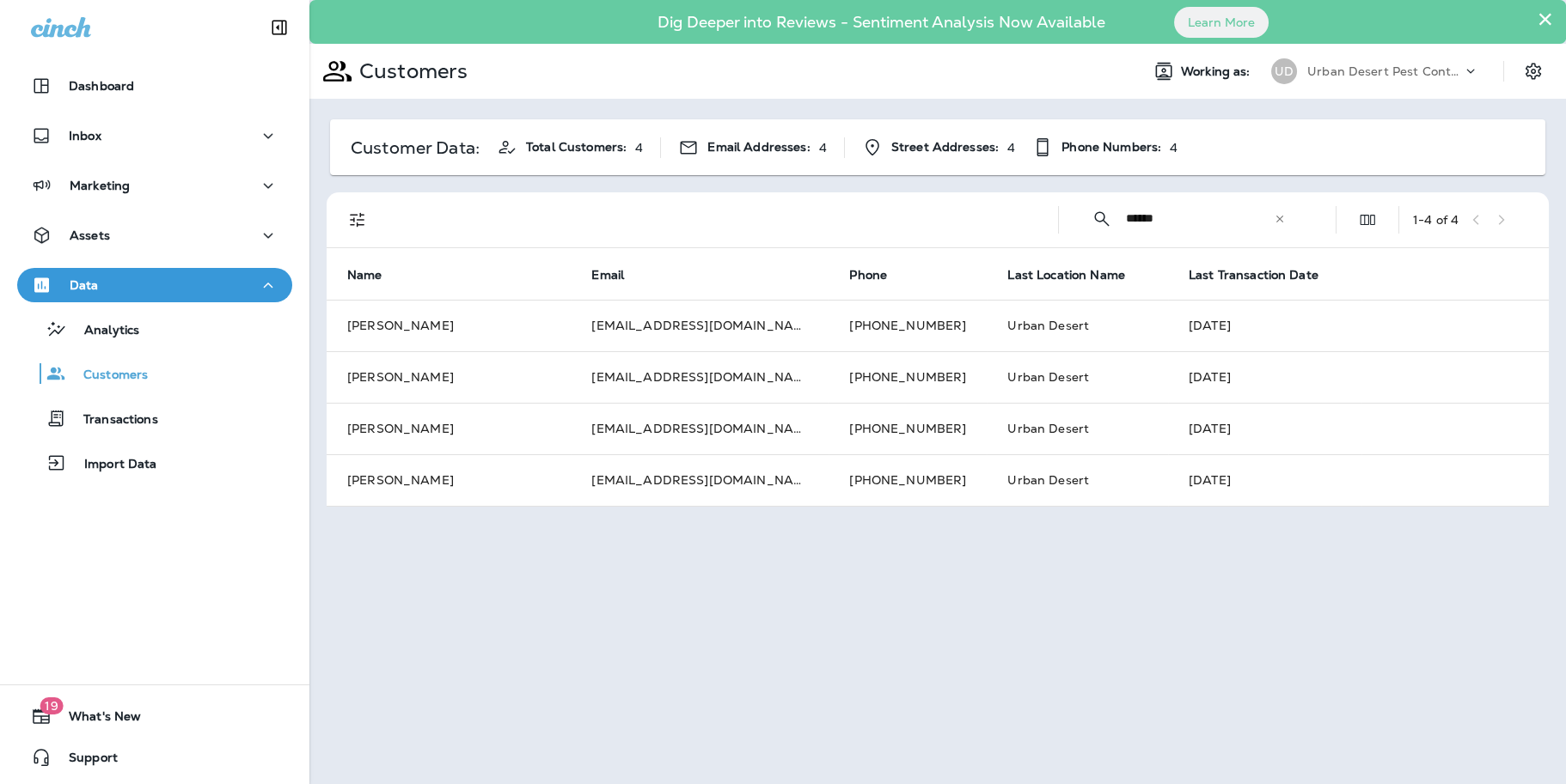
drag, startPoint x: 1179, startPoint y: 217, endPoint x: 1080, endPoint y: 214, distance: 99.0
click at [1080, 214] on div "​ ****** ​ ​" at bounding box center [1189, 218] width 232 height 46
type input "*****"
